Goal: Information Seeking & Learning: Check status

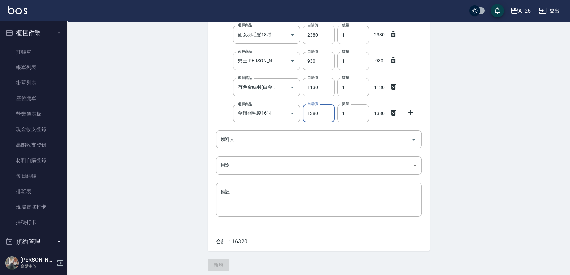
scroll to position [212, 0]
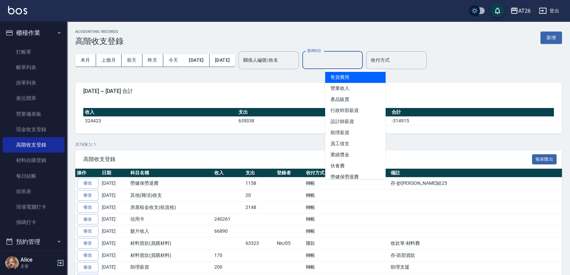
click at [360, 62] on input "選擇科目" at bounding box center [332, 60] width 54 height 12
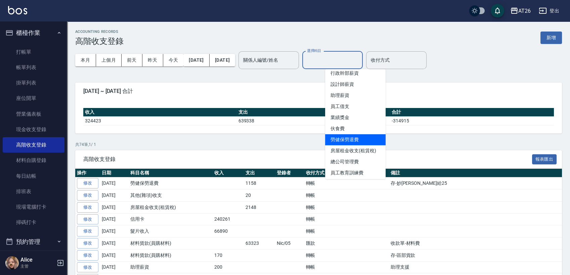
scroll to position [75, 0]
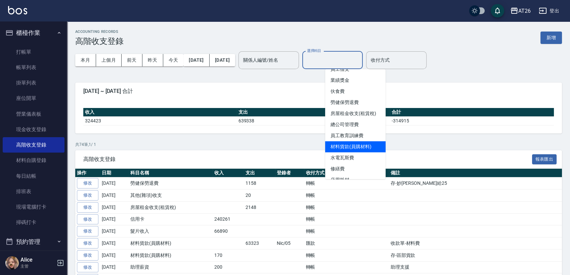
click at [363, 143] on li "材料貨款(員購材料)" at bounding box center [355, 146] width 60 height 11
type input "材料貨款(員購材料)"
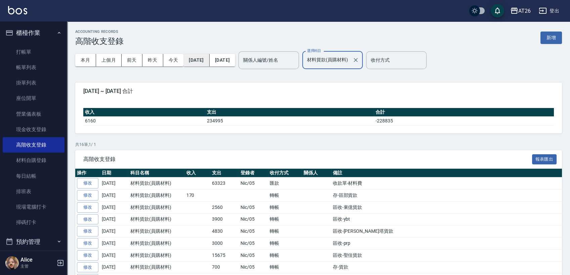
click at [203, 60] on button "[DATE]" at bounding box center [196, 60] width 26 height 12
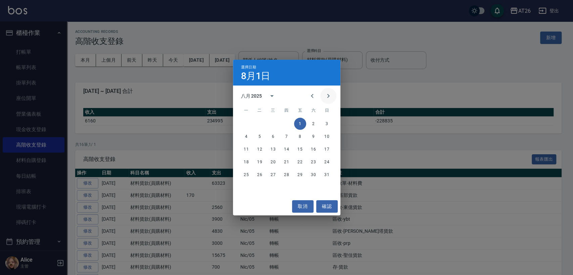
click at [331, 98] on icon "Next month" at bounding box center [328, 96] width 8 height 8
click at [247, 122] on button "1" at bounding box center [246, 124] width 12 height 12
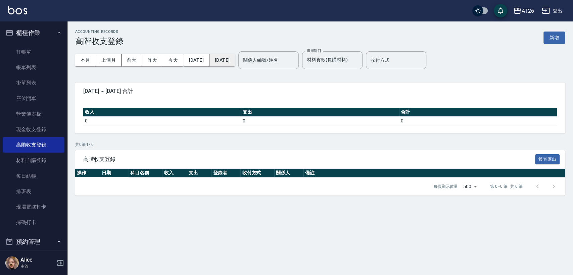
click at [235, 60] on button "2025/09/01" at bounding box center [223, 60] width 26 height 12
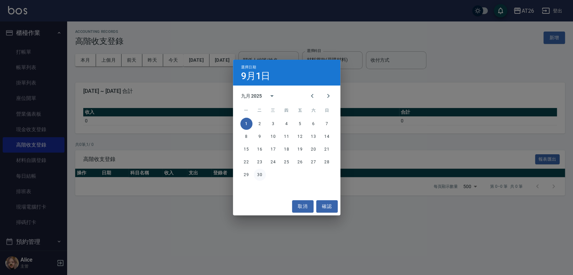
click at [256, 174] on button "30" at bounding box center [260, 175] width 12 height 12
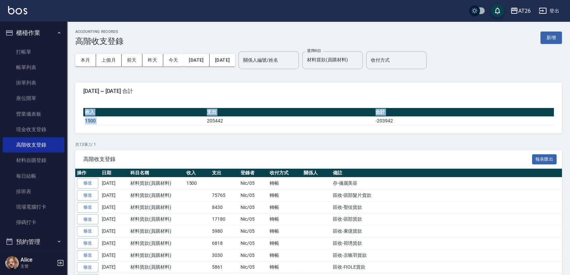
drag, startPoint x: 207, startPoint y: 120, endPoint x: 241, endPoint y: 125, distance: 34.3
click at [241, 125] on div "收入 支出 合計 1500 205442 -203942" at bounding box center [318, 117] width 487 height 34
click at [244, 124] on td "205442" at bounding box center [289, 121] width 169 height 9
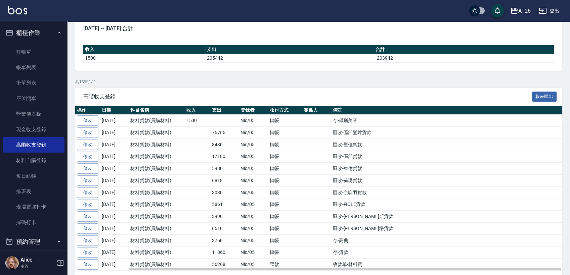
scroll to position [75, 0]
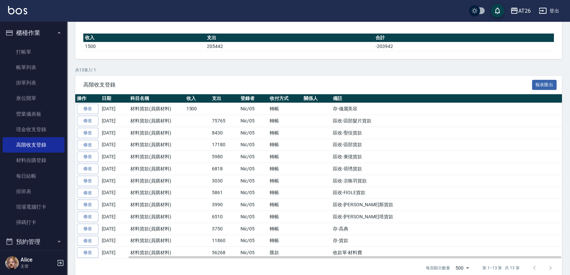
drag, startPoint x: 331, startPoint y: 126, endPoint x: 394, endPoint y: 121, distance: 63.0
click at [394, 121] on td "區收-區部髮片貨款" at bounding box center [446, 121] width 231 height 12
drag, startPoint x: 331, startPoint y: 122, endPoint x: 373, endPoint y: 122, distance: 42.6
click at [373, 122] on td "區收-區部髮片貨款" at bounding box center [446, 121] width 231 height 12
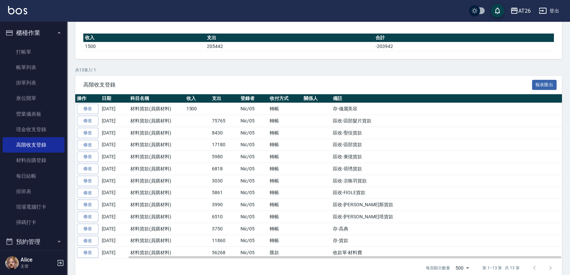
click at [374, 122] on td "區收-區部髮片貨款" at bounding box center [446, 121] width 231 height 12
drag, startPoint x: 335, startPoint y: 123, endPoint x: 379, endPoint y: 126, distance: 44.4
click at [379, 126] on td "區收-區部髮片貨款" at bounding box center [446, 121] width 231 height 12
drag, startPoint x: 327, startPoint y: 120, endPoint x: 377, endPoint y: 119, distance: 50.0
click at [377, 119] on tr "修改 2025-09-30 材料貨款(員購材料) 75765 Nic/05 轉帳 區收-區部髮片貨款" at bounding box center [318, 121] width 487 height 12
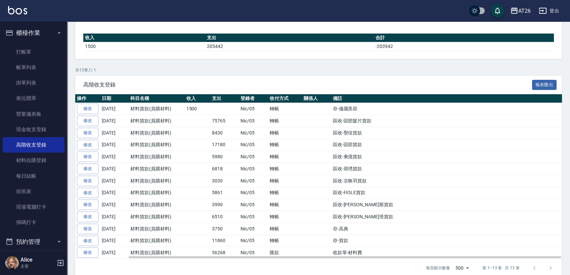
click at [377, 119] on td "區收-區部髮片貨款" at bounding box center [446, 121] width 231 height 12
drag, startPoint x: 200, startPoint y: 119, endPoint x: 367, endPoint y: 124, distance: 167.3
click at [363, 128] on tbody "修改 2025-09-30 材料貨款(員購材料) 1500 Nic/05 轉帳 存-儀麗美容 修改 2025-09-30 材料貨款(員購材料) 75765 N…" at bounding box center [318, 181] width 487 height 156
click at [368, 122] on td "區收-區部髮片貨款" at bounding box center [446, 121] width 231 height 12
drag, startPoint x: 211, startPoint y: 121, endPoint x: 376, endPoint y: 121, distance: 165.2
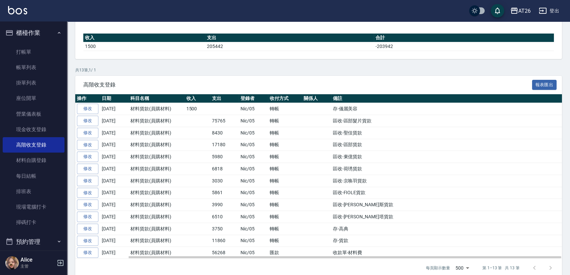
click at [376, 121] on tr "修改 2025-09-30 材料貨款(員購材料) 75765 Nic/05 轉帳 區收-區部髮片貨款" at bounding box center [318, 121] width 487 height 12
click at [293, 122] on td "轉帳" at bounding box center [285, 121] width 34 height 12
click at [145, 119] on td "材料貨款(員購材料)" at bounding box center [157, 121] width 56 height 12
click at [202, 121] on td at bounding box center [198, 121] width 26 height 12
drag, startPoint x: 212, startPoint y: 121, endPoint x: 247, endPoint y: 124, distance: 35.7
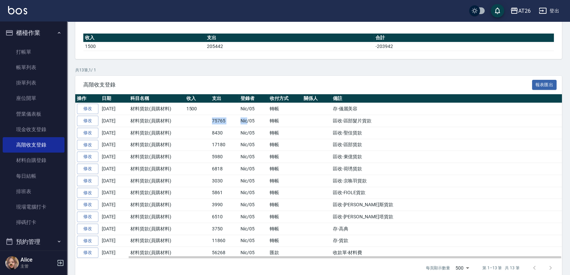
click at [247, 124] on tr "修改 2025-09-30 材料貨款(員購材料) 75765 Nic/05 轉帳 區收-區部髮片貨款" at bounding box center [318, 121] width 487 height 12
click at [220, 120] on td "75765" at bounding box center [224, 121] width 29 height 12
drag, startPoint x: 203, startPoint y: 120, endPoint x: 219, endPoint y: 119, distance: 16.1
click at [205, 119] on td at bounding box center [198, 121] width 26 height 12
drag, startPoint x: 224, startPoint y: 119, endPoint x: 286, endPoint y: 122, distance: 62.8
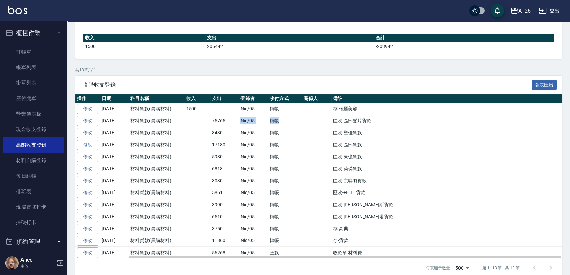
click at [284, 121] on tr "修改 2025-09-30 材料貨款(員購材料) 75765 Nic/05 轉帳 區收-區部髮片貨款" at bounding box center [318, 121] width 487 height 12
click at [287, 124] on td "轉帳" at bounding box center [285, 121] width 34 height 12
drag, startPoint x: 371, startPoint y: 118, endPoint x: 387, endPoint y: 119, distance: 15.5
click at [387, 119] on tr "修改 2025-09-30 材料貨款(員購材料) 75765 Nic/05 轉帳 區收-區部髮片貨款" at bounding box center [318, 121] width 487 height 12
click at [387, 119] on td "區收-區部髮片貨款" at bounding box center [446, 121] width 231 height 12
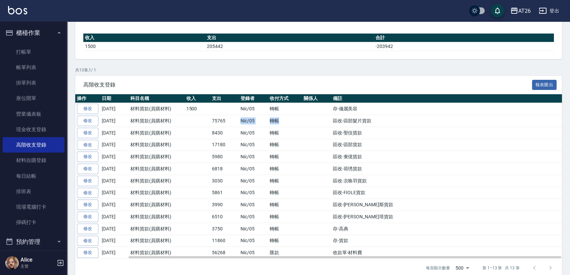
drag, startPoint x: 382, startPoint y: 123, endPoint x: 192, endPoint y: 117, distance: 189.8
click at [192, 117] on tr "修改 2025-09-30 材料貨款(員購材料) 75765 Nic/05 轉帳 區收-區部髮片貨款" at bounding box center [318, 121] width 487 height 12
click at [188, 118] on td at bounding box center [198, 121] width 26 height 12
drag, startPoint x: 217, startPoint y: 124, endPoint x: 378, endPoint y: 123, distance: 161.5
click at [375, 123] on tr "修改 2025-09-30 材料貨款(員購材料) 75765 Nic/05 轉帳 區收-區部髮片貨款" at bounding box center [318, 121] width 487 height 12
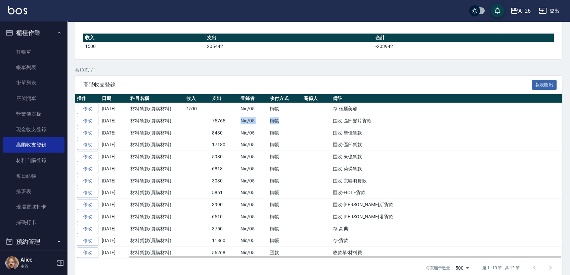
drag, startPoint x: 378, startPoint y: 123, endPoint x: 368, endPoint y: 106, distance: 19.9
click at [378, 123] on td "區收-區部髮片貨款" at bounding box center [446, 121] width 231 height 12
click at [226, 119] on td "75765" at bounding box center [224, 121] width 29 height 12
click at [229, 118] on td "75765" at bounding box center [224, 121] width 29 height 12
click at [218, 119] on td "75765" at bounding box center [224, 121] width 29 height 12
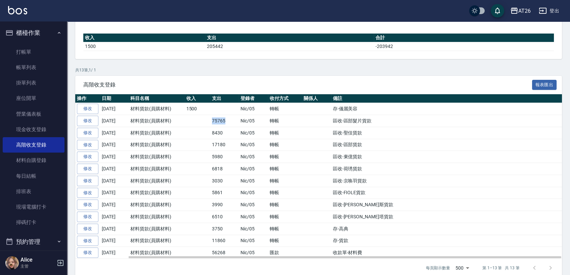
drag, startPoint x: 207, startPoint y: 119, endPoint x: 229, endPoint y: 122, distance: 22.0
click at [229, 122] on tr "修改 2025-09-30 材料貨款(員購材料) 75765 Nic/05 轉帳 區收-區部髮片貨款" at bounding box center [318, 121] width 487 height 12
click at [229, 122] on td "75765" at bounding box center [224, 121] width 29 height 12
drag, startPoint x: 209, startPoint y: 120, endPoint x: 226, endPoint y: 122, distance: 16.6
click at [226, 122] on tr "修改 2025-09-30 材料貨款(員購材料) 75765 Nic/05 轉帳 區收-區部髮片貨款" at bounding box center [318, 121] width 487 height 12
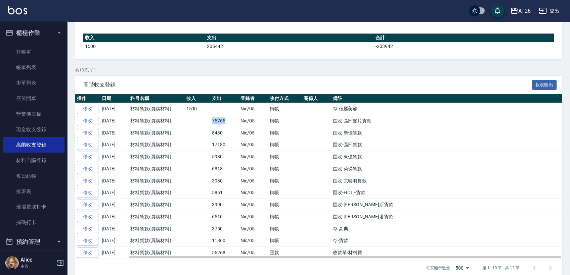
click at [226, 122] on td "75765" at bounding box center [224, 121] width 29 height 12
drag, startPoint x: 208, startPoint y: 122, endPoint x: 225, endPoint y: 122, distance: 17.1
click at [225, 122] on tr "修改 2025-09-30 材料貨款(員購材料) 75765 Nic/05 轉帳 區收-區部髮片貨款" at bounding box center [318, 121] width 487 height 12
click at [227, 122] on td "75765" at bounding box center [224, 121] width 29 height 12
drag, startPoint x: 210, startPoint y: 122, endPoint x: 233, endPoint y: 122, distance: 23.2
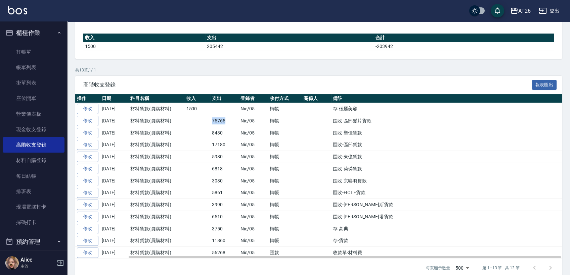
click at [233, 122] on td "75765" at bounding box center [224, 121] width 29 height 12
click at [233, 123] on td "75765" at bounding box center [224, 121] width 29 height 12
click at [223, 121] on td "75765" at bounding box center [224, 121] width 29 height 12
click at [220, 119] on td "75765" at bounding box center [224, 121] width 29 height 12
drag, startPoint x: 229, startPoint y: 119, endPoint x: 212, endPoint y: 121, distance: 16.5
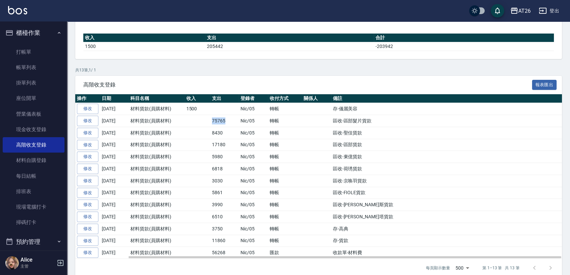
click at [212, 121] on td "75765" at bounding box center [224, 121] width 29 height 12
click at [211, 120] on td "75765" at bounding box center [224, 121] width 29 height 12
click at [226, 119] on td "75765" at bounding box center [224, 121] width 29 height 12
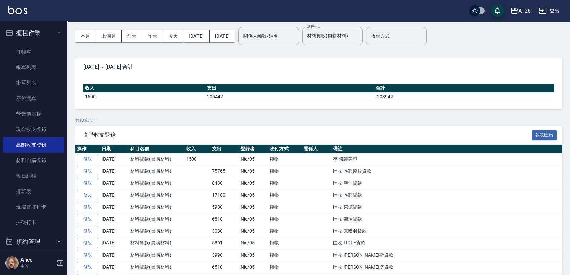
scroll to position [37, 0]
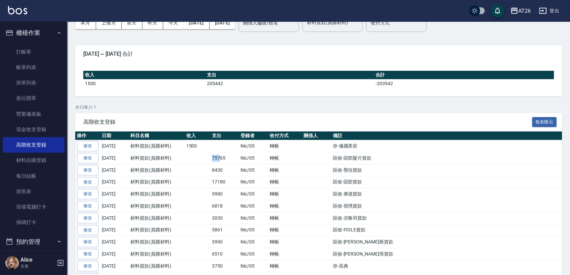
drag, startPoint x: 209, startPoint y: 153, endPoint x: 229, endPoint y: 158, distance: 20.6
click at [224, 159] on tr "修改 2025-09-30 材料貨款(員購材料) 75765 Nic/05 轉帳 區收-區部髮片貨款" at bounding box center [318, 158] width 487 height 12
click at [229, 158] on td "75765" at bounding box center [224, 158] width 29 height 12
drag, startPoint x: 229, startPoint y: 158, endPoint x: 199, endPoint y: 158, distance: 29.2
click at [199, 158] on tr "修改 2025-09-30 材料貨款(員購材料) 75765 Nic/05 轉帳 區收-區部髮片貨款" at bounding box center [318, 158] width 487 height 12
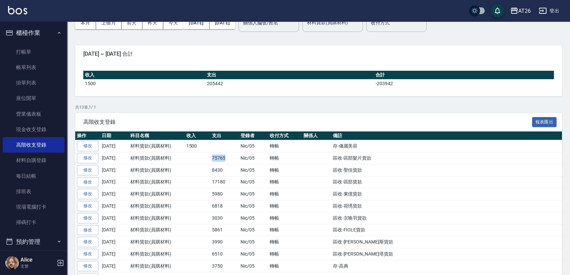
click at [199, 158] on td at bounding box center [198, 158] width 26 height 12
drag, startPoint x: 201, startPoint y: 157, endPoint x: 230, endPoint y: 159, distance: 29.3
click at [230, 159] on tr "修改 2025-09-30 材料貨款(員購材料) 75765 Nic/05 轉帳 區收-區部髮片貨款" at bounding box center [318, 158] width 487 height 12
click at [230, 159] on td "75765" at bounding box center [224, 158] width 29 height 12
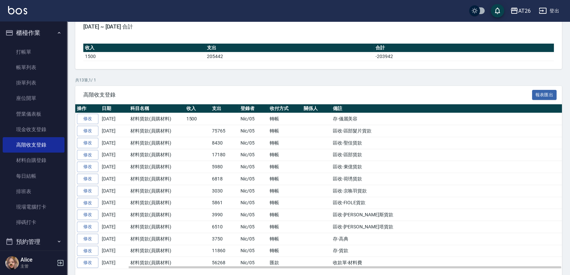
scroll to position [83, 0]
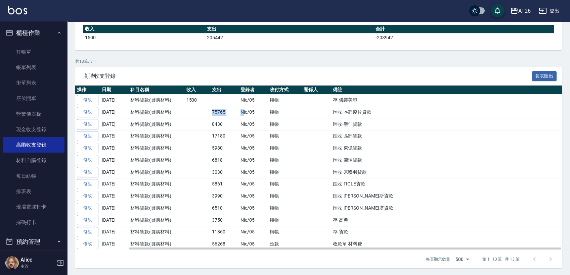
drag, startPoint x: 191, startPoint y: 112, endPoint x: 244, endPoint y: 114, distance: 53.1
click at [244, 115] on tr "修改 2025-09-30 材料貨款(員購材料) 75765 Nic/05 轉帳 區收-區部髮片貨款" at bounding box center [318, 112] width 487 height 12
click at [244, 114] on td "Nic/05" at bounding box center [253, 112] width 29 height 12
drag, startPoint x: 193, startPoint y: 109, endPoint x: 241, endPoint y: 110, distance: 48.0
click at [241, 110] on tr "修改 2025-09-30 材料貨款(員購材料) 75765 Nic/05 轉帳 區收-區部髮片貨款" at bounding box center [318, 112] width 487 height 12
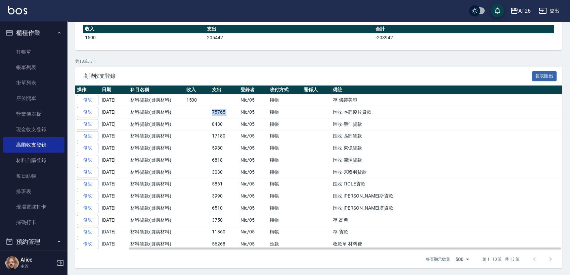
click at [241, 110] on td "Nic/05" at bounding box center [253, 112] width 29 height 12
drag, startPoint x: 185, startPoint y: 100, endPoint x: 318, endPoint y: 109, distance: 133.2
click at [314, 110] on tbody "修改 2025-09-30 材料貨款(員購材料) 1500 Nic/05 轉帳 存-儀麗美容 修改 2025-09-30 材料貨款(員購材料) 75765 N…" at bounding box center [318, 172] width 487 height 156
click at [324, 105] on td at bounding box center [316, 100] width 29 height 12
click at [331, 102] on td "存-儀麗美容" at bounding box center [446, 100] width 231 height 12
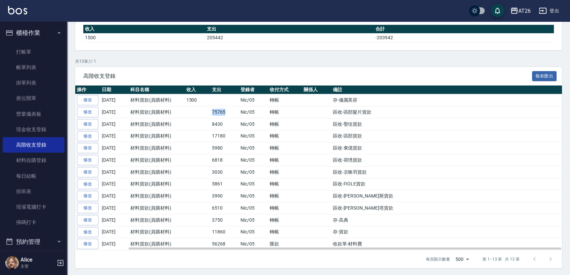
drag, startPoint x: 204, startPoint y: 111, endPoint x: 230, endPoint y: 114, distance: 26.3
click at [230, 114] on tr "修改 2025-09-30 材料貨款(員購材料) 75765 Nic/05 轉帳 區收-區部髮片貨款" at bounding box center [318, 112] width 487 height 12
click at [230, 114] on td "75765" at bounding box center [224, 112] width 29 height 12
click at [211, 112] on td "75765" at bounding box center [224, 112] width 29 height 12
drag, startPoint x: 214, startPoint y: 110, endPoint x: 230, endPoint y: 111, distance: 16.5
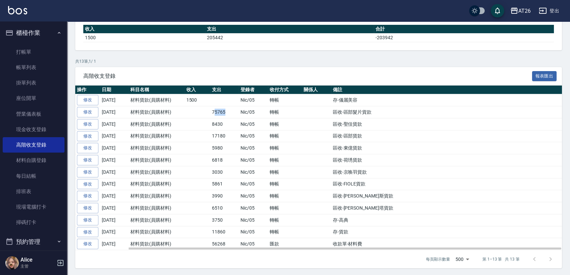
click at [230, 111] on td "75765" at bounding box center [224, 112] width 29 height 12
click at [216, 113] on td "75765" at bounding box center [224, 112] width 29 height 12
drag, startPoint x: 206, startPoint y: 113, endPoint x: 233, endPoint y: 113, distance: 26.9
click at [233, 113] on tr "修改 2025-09-30 材料貨款(員購材料) 75765 Nic/05 轉帳 區收-區部髮片貨款" at bounding box center [318, 112] width 487 height 12
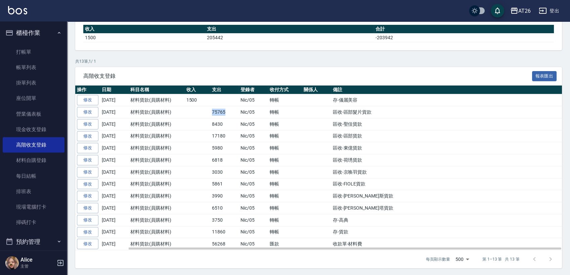
click at [233, 113] on td "75765" at bounding box center [224, 112] width 29 height 12
drag, startPoint x: 204, startPoint y: 113, endPoint x: 230, endPoint y: 115, distance: 26.3
click at [230, 115] on tr "修改 2025-09-30 材料貨款(員購材料) 75765 Nic/05 轉帳 區收-區部髮片貨款" at bounding box center [318, 112] width 487 height 12
click at [230, 115] on td "75765" at bounding box center [224, 112] width 29 height 12
click at [217, 128] on td "8430" at bounding box center [224, 124] width 29 height 12
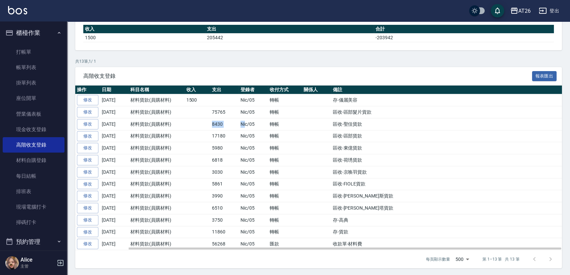
drag, startPoint x: 202, startPoint y: 125, endPoint x: 245, endPoint y: 128, distance: 43.0
click at [245, 128] on tr "修改 2025-09-30 材料貨款(員購材料) 8430 Nic/05 轉帳 區收-聖佳貨款" at bounding box center [318, 124] width 487 height 12
click at [245, 128] on td "Nic/05" at bounding box center [253, 124] width 29 height 12
click at [295, 125] on td "轉帳" at bounding box center [285, 124] width 34 height 12
drag, startPoint x: 288, startPoint y: 128, endPoint x: 366, endPoint y: 132, distance: 77.7
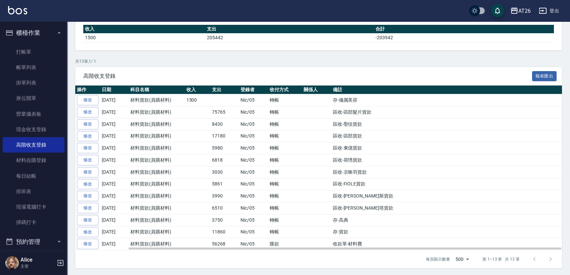
click at [366, 132] on tbody "修改 2025-09-30 材料貨款(員購材料) 1500 Nic/05 轉帳 存-儀麗美容 修改 2025-09-30 材料貨款(員購材料) 75765 N…" at bounding box center [318, 172] width 487 height 156
click at [239, 133] on td "Nic/05" at bounding box center [253, 136] width 29 height 12
click at [218, 126] on td "8430" at bounding box center [224, 124] width 29 height 12
drag, startPoint x: 204, startPoint y: 123, endPoint x: 371, endPoint y: 141, distance: 167.5
click at [371, 141] on tbody "修改 2025-09-30 材料貨款(員購材料) 1500 Nic/05 轉帳 存-儀麗美容 修改 2025-09-30 材料貨款(員購材料) 75765 N…" at bounding box center [318, 172] width 487 height 156
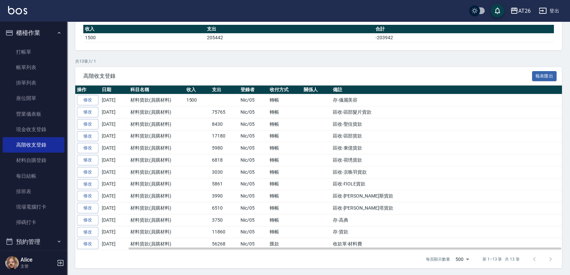
click at [371, 141] on td "區收-區部貨款" at bounding box center [446, 136] width 231 height 12
click at [371, 140] on td "區收-區部貨款" at bounding box center [446, 136] width 231 height 12
drag, startPoint x: 334, startPoint y: 136, endPoint x: 372, endPoint y: 128, distance: 38.5
click at [372, 128] on tbody "修改 2025-09-30 材料貨款(員購材料) 1500 Nic/05 轉帳 存-儀麗美容 修改 2025-09-30 材料貨款(員購材料) 75765 N…" at bounding box center [318, 172] width 487 height 156
click at [363, 132] on td "區收-區部貨款" at bounding box center [446, 136] width 231 height 12
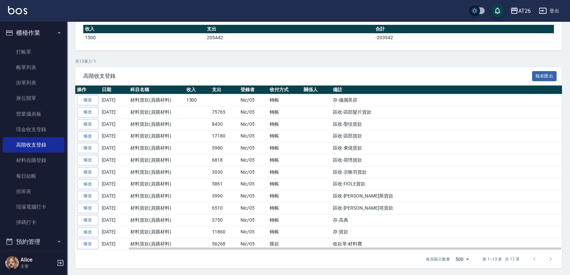
drag, startPoint x: 361, startPoint y: 135, endPoint x: 200, endPoint y: 137, distance: 160.5
click at [200, 137] on tr "修改 2025-09-30 材料貨款(員購材料) 17180 Nic/05 轉帳 區收-區部貨款" at bounding box center [318, 136] width 487 height 12
click at [204, 136] on td at bounding box center [198, 136] width 26 height 12
drag, startPoint x: 213, startPoint y: 135, endPoint x: 368, endPoint y: 138, distance: 155.5
click at [368, 138] on tr "修改 2025-09-30 材料貨款(員購材料) 17180 Nic/05 轉帳 區收-區部貨款" at bounding box center [318, 136] width 487 height 12
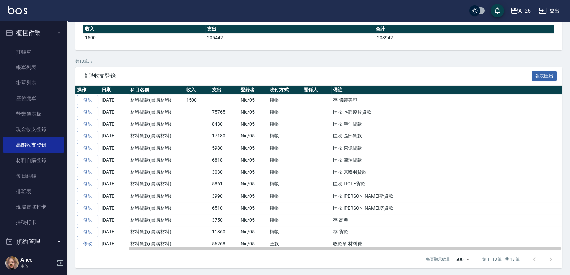
click at [327, 134] on td at bounding box center [316, 136] width 29 height 12
drag, startPoint x: 327, startPoint y: 134, endPoint x: 363, endPoint y: 139, distance: 35.9
click at [363, 139] on tr "修改 2025-09-30 材料貨款(員購材料) 17180 Nic/05 轉帳 區收-區部貨款" at bounding box center [318, 136] width 487 height 12
drag, startPoint x: 203, startPoint y: 134, endPoint x: 370, endPoint y: 136, distance: 166.6
click at [370, 136] on tr "修改 2025-09-30 材料貨款(員購材料) 17180 Nic/05 轉帳 區收-區部貨款" at bounding box center [318, 136] width 487 height 12
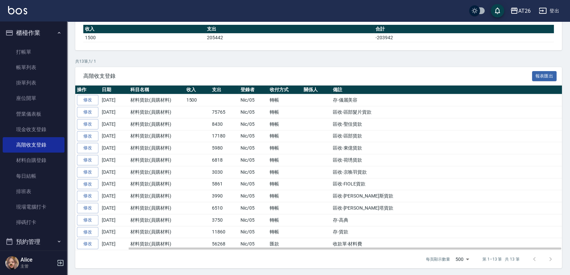
click at [370, 136] on td "區收-區部貨款" at bounding box center [446, 136] width 231 height 12
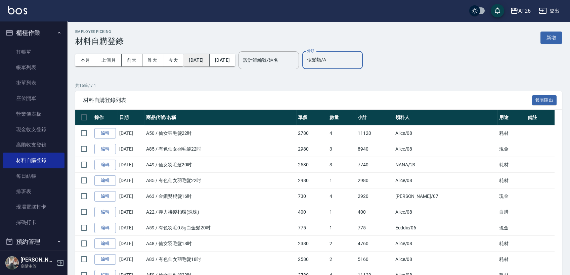
click at [209, 57] on button "[DATE]" at bounding box center [196, 60] width 26 height 12
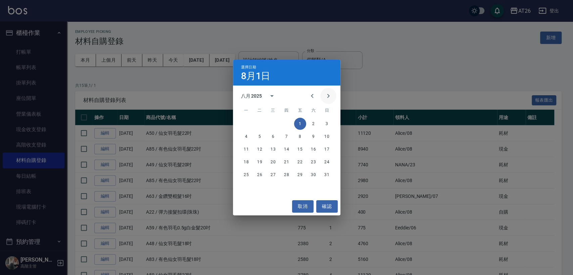
click at [328, 98] on icon "Next month" at bounding box center [328, 96] width 8 height 8
click at [251, 123] on button "1" at bounding box center [246, 124] width 12 height 12
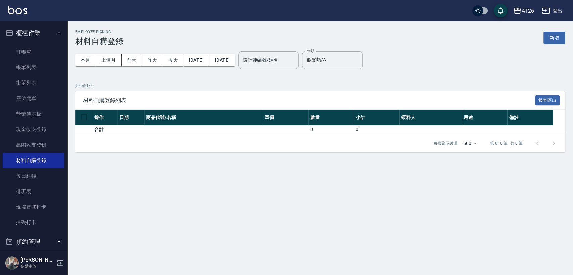
click at [235, 67] on div "本月 上個月 前天 昨天 今天 2025/09/01 2025/09/01" at bounding box center [155, 60] width 160 height 29
click at [235, 66] on div "本月 上個月 前天 昨天 今天 2025/09/01 2025/09/01" at bounding box center [155, 60] width 160 height 29
click at [235, 64] on button "2025/09/01" at bounding box center [223, 60] width 26 height 12
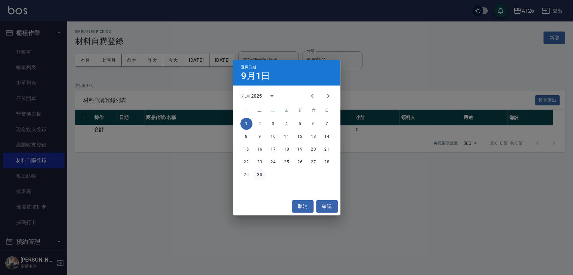
click at [258, 176] on button "30" at bounding box center [260, 175] width 12 height 12
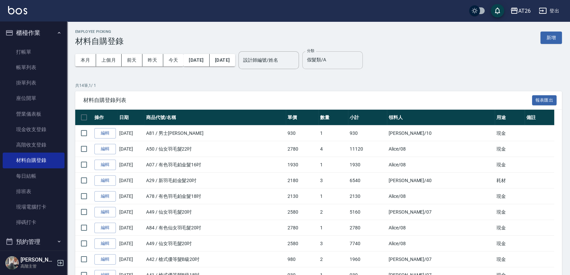
click at [348, 66] on input "假髮類/A" at bounding box center [332, 60] width 54 height 12
click at [396, 56] on div "本月 上個月 前天 昨天 今天 2025/09/01 2025/09/30 設計師編號/姓名 設計師編號/姓名 分類 假髮類/A 分類" at bounding box center [318, 60] width 487 height 29
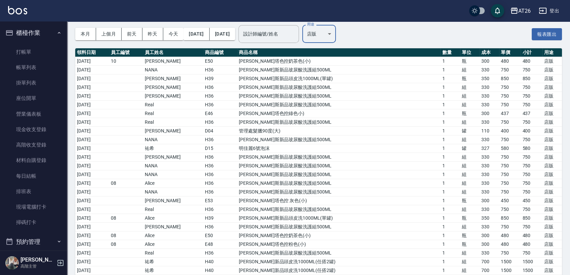
scroll to position [502, 0]
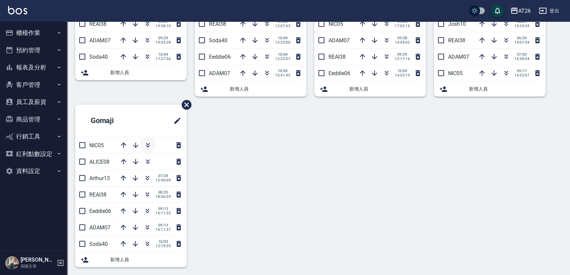
scroll to position [122, 0]
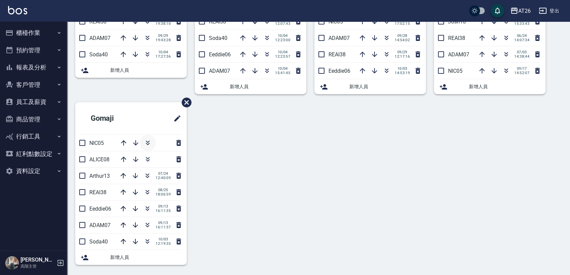
click at [151, 140] on icon "button" at bounding box center [148, 143] width 8 height 8
